Goal: Browse casually

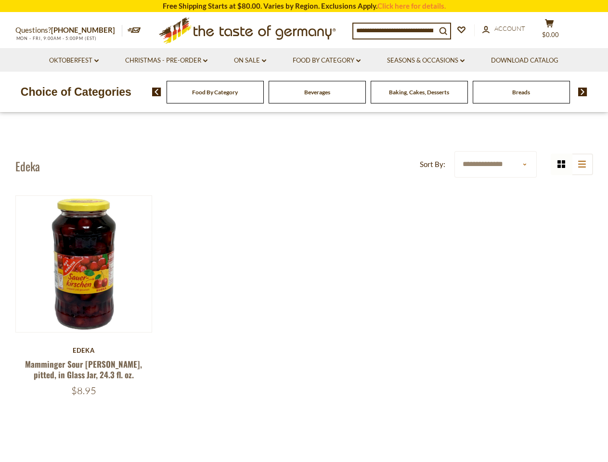
click at [304, 231] on div "Quick View [GEOGRAPHIC_DATA] Mamminger Sour [PERSON_NAME], pitted, in Glass Jar…" at bounding box center [304, 310] width 578 height 230
click at [556, 31] on span "$0.00" at bounding box center [550, 35] width 17 height 8
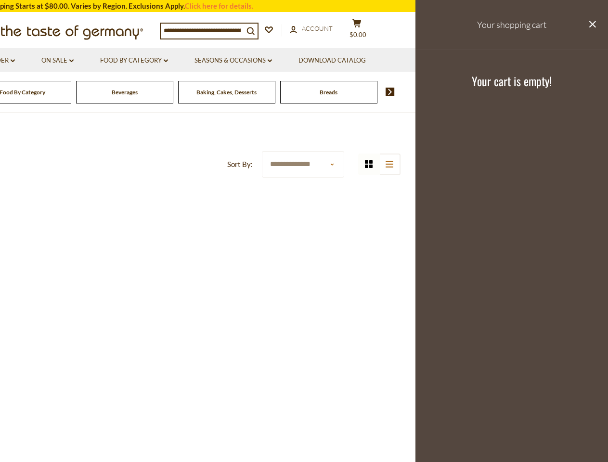
click at [166, 61] on icon at bounding box center [166, 60] width 4 height 3
click at [250, 61] on link "Seasons & Occasions dropdown_arrow" at bounding box center [234, 60] width 78 height 11
click at [328, 61] on link "Download Catalog" at bounding box center [332, 60] width 67 height 11
click at [428, 61] on footer "Your cart is empty!" at bounding box center [512, 81] width 193 height 62
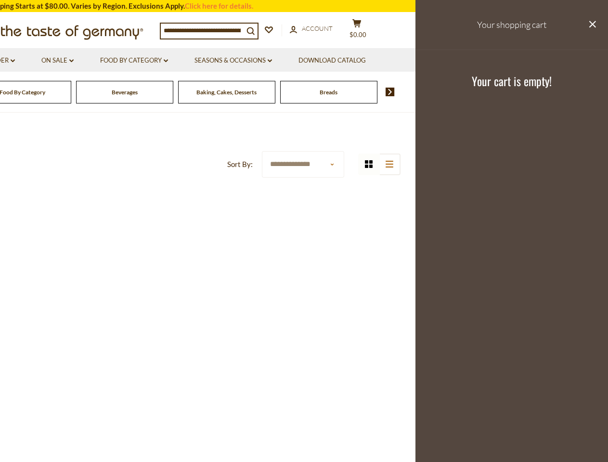
click at [71, 92] on div "Breads" at bounding box center [22, 92] width 97 height 23
click at [71, 92] on div "Beverages" at bounding box center [22, 92] width 97 height 23
click at [579, 92] on footer "Your cart is empty!" at bounding box center [512, 81] width 193 height 62
